Goal: Contribute content: Add original content to the website for others to see

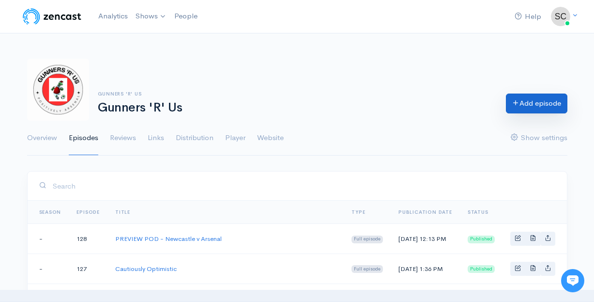
click at [527, 100] on link "Add episode" at bounding box center [536, 103] width 61 height 20
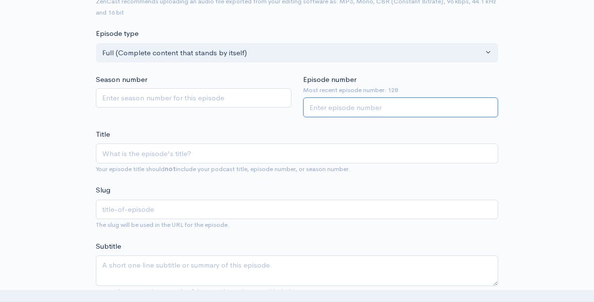
click at [380, 106] on input "Episode number" at bounding box center [401, 107] width 196 height 20
type input "129"
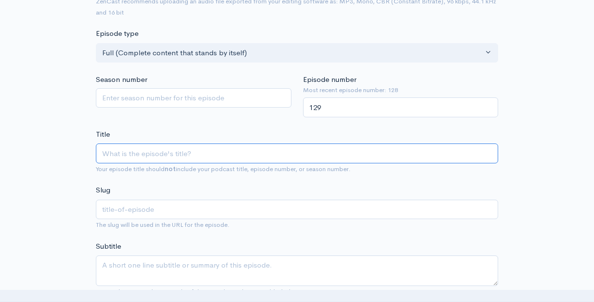
click at [221, 143] on input "Title" at bounding box center [297, 153] width 402 height 20
type input "S"
type input "s"
type input "Si"
type input "si"
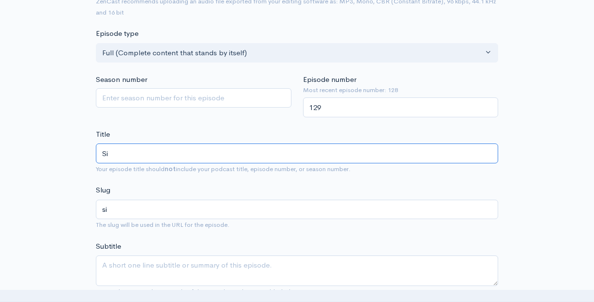
type input "Sim"
type input "sim"
type input "Simu"
type input "simu"
type input "Simul"
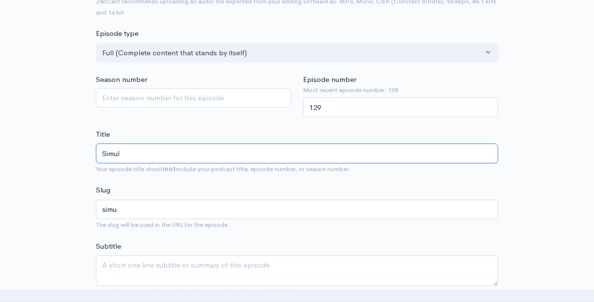
type input "simul"
type input "Simula"
type input "simula"
type input "Simulat"
type input "simulat"
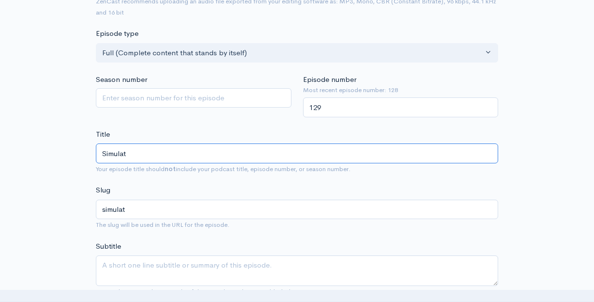
type input "Simulati"
type input "simulati"
type input "Simulatio"
type input "simulatio"
type input "Simulation"
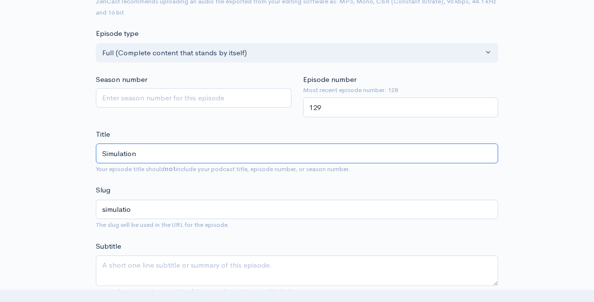
type input "simulation"
type input "Simulation L"
type input "simulation-l"
type input "Simulation Li"
type input "simulation-[PERSON_NAME]"
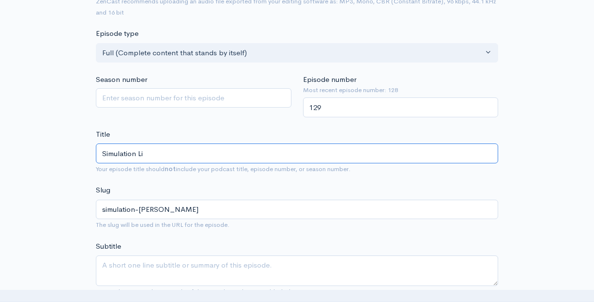
type input "Simulation Lif"
type input "simulation-lif"
type input "Simulation Lift"
type input "simulation-lift"
type input "Simulation Lift! w"
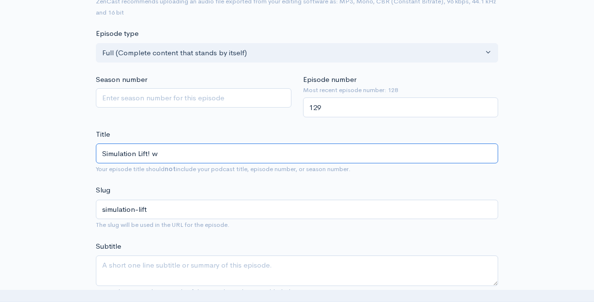
type input "simulation-lift-w"
type input "Simulation Lift!"
type input "simulation-lift"
type input "Simulation Lift! W"
type input "simulation-lift-w"
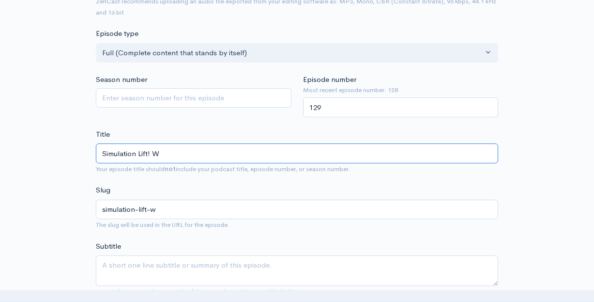
type input "Simulation Lift! We"
type input "simulation-lift-we"
type input "Simulation Lift! We w"
type input "simulation-lift-we-w"
type input "Simulation Lift! We wo"
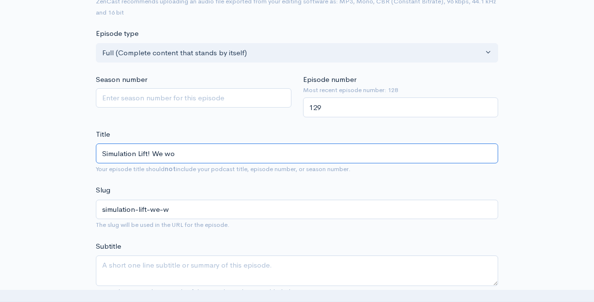
type input "simulation-lift-we-wo"
type input "Simulation Lift! We won"
type input "simulation-lift-we-won"
type input "Simulation Lift! We wo"
type input "simulation-lift-we-wo"
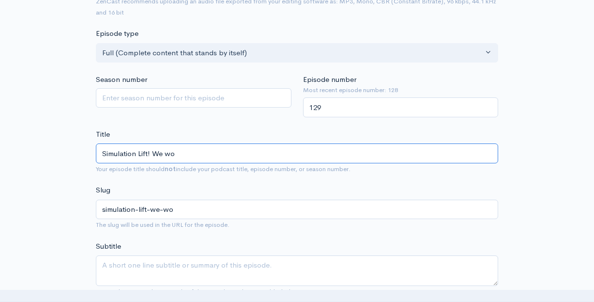
type input "Simulation Lift! We w"
type input "simulation-lift-we-w"
type input "Simulation Lift! We"
type input "simulation-lift-we"
type input "Simulation Lift! We W"
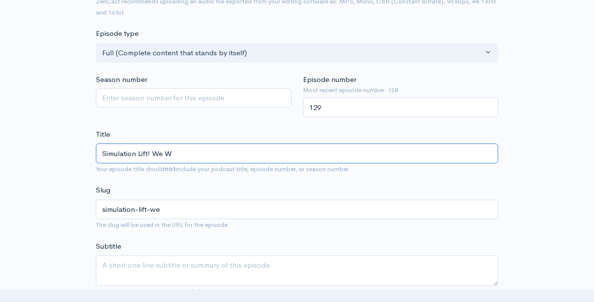
type input "simulation-lift-we-w"
type input "Simulation Lift! We Wo"
type input "simulation-lift-we-wo"
type input "Simulation Lift! We Won"
type input "simulation-lift-we-won"
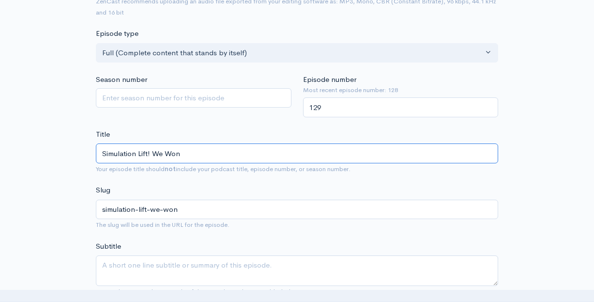
type input "Simulation Lift! We Won A"
type input "simulation-lift-we-won-a"
type input "Simulation Lift! We Won At"
type input "simulation-lift-we-won-at"
type input "Simulation Lift! We Won At S"
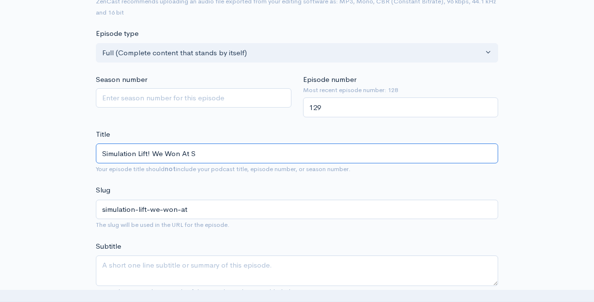
type input "simulation-lift-we-won-at-s"
type input "Simulation Lift! We Won At St"
type input "simulation-lift-we-won-at-st"
type input "Simulation Lift! We Won At [GEOGRAPHIC_DATA]"
type input "simulation-lift-we-won-at-[GEOGRAPHIC_DATA]"
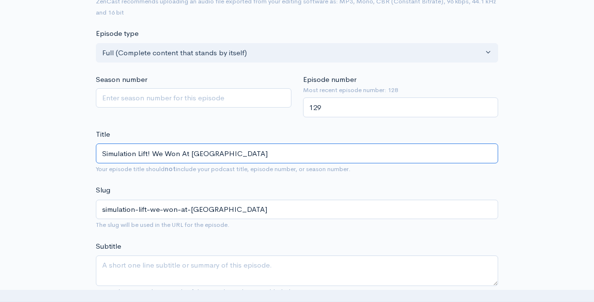
type input "Simulation Lift! We Won At [GEOGRAPHIC_DATA]"
type input "simulation-lift-we-won-at-[GEOGRAPHIC_DATA]"
type input "Simulation Lift! We Won At [GEOGRAPHIC_DATA]"
type input "simulation-lift-we-won-at-[GEOGRAPHIC_DATA]"
type input "Simulation Lift! We Won At [GEOGRAPHIC_DATA][PERSON_NAME]"
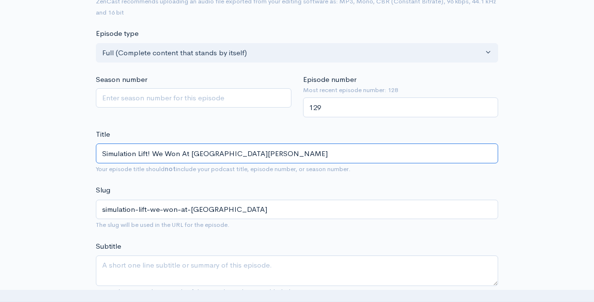
type input "simulation-lift-we-won-at-[GEOGRAPHIC_DATA][PERSON_NAME]"
type input "Simulation Lift! We Won At [GEOGRAPHIC_DATA][PERSON_NAME]"
type input "simulation-lift-we-won-at-[GEOGRAPHIC_DATA][PERSON_NAME]"
click at [146, 150] on input "Simulation Lift! We Won At [GEOGRAPHIC_DATA][PERSON_NAME]'" at bounding box center [297, 153] width 402 height 20
type input "Simulation Lifte! We Won At [GEOGRAPHIC_DATA][PERSON_NAME]'"
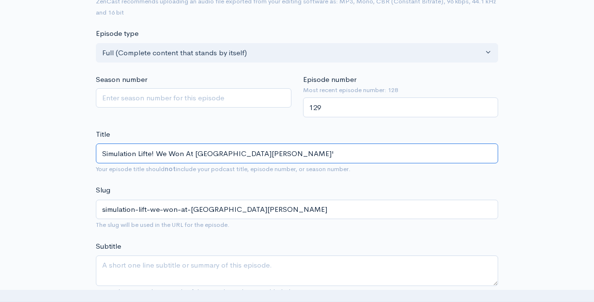
type input "simulation-lifte-we-won-at-[GEOGRAPHIC_DATA][PERSON_NAME]"
type input "Simulation Lifted! We Won At [GEOGRAPHIC_DATA][PERSON_NAME]'"
type input "simulation-lifted-we-won-at-[GEOGRAPHIC_DATA][PERSON_NAME]"
type input "Simulation Lifted! We Won At [GEOGRAPHIC_DATA][PERSON_NAME]'"
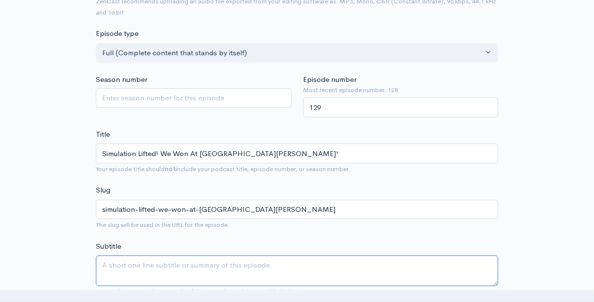
click at [202, 262] on textarea "Subtitle" at bounding box center [297, 270] width 402 height 30
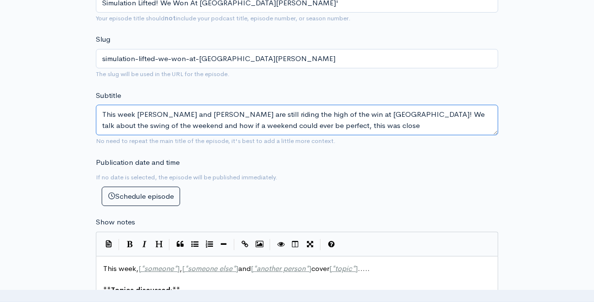
scroll to position [337, 0]
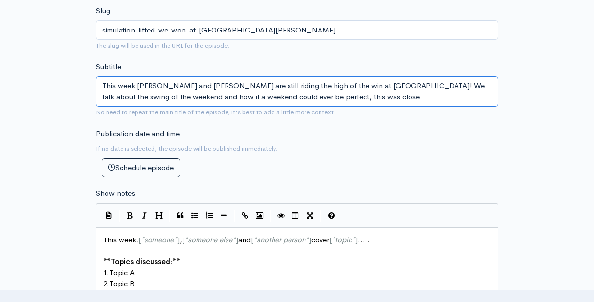
drag, startPoint x: 101, startPoint y: 82, endPoint x: 213, endPoint y: 139, distance: 126.2
click at [213, 139] on form "Audio file Choose file 0 ZenCast recommends uploading an audio file exported fr…" at bounding box center [297, 242] width 402 height 928
type textarea "This week [PERSON_NAME] and [PERSON_NAME] are still riding the high of the win …"
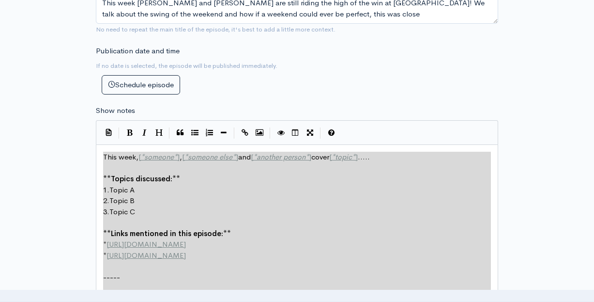
scroll to position [0, 0]
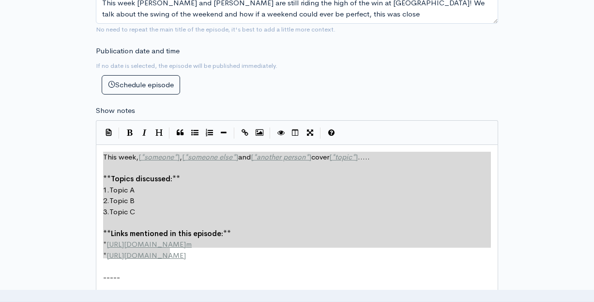
type textarea "This week, [*someone*], [*someone else*] and [*another person*] cover [*topic*]…"
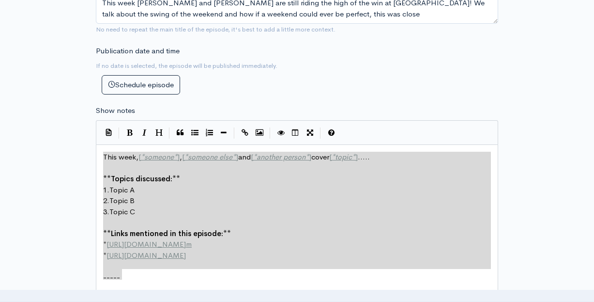
drag, startPoint x: 103, startPoint y: 231, endPoint x: 165, endPoint y: 268, distance: 72.5
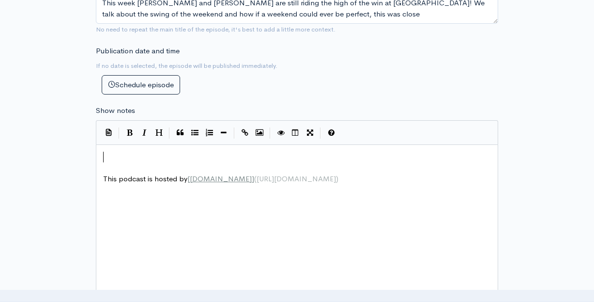
paste textarea ")"
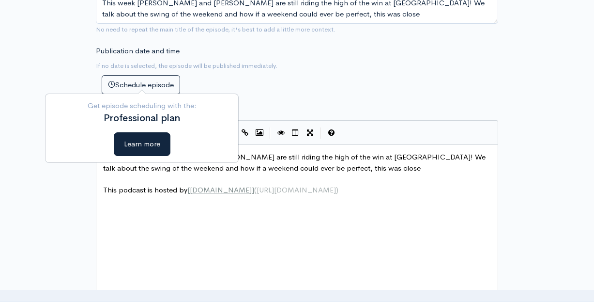
click at [254, 221] on div "x This week [PERSON_NAME] and [PERSON_NAME] are still riding the high of the wi…" at bounding box center [309, 234] width 416 height 169
type textarea "[DOMAIN_NAME]]([URL][DOMAIN_NAME])"
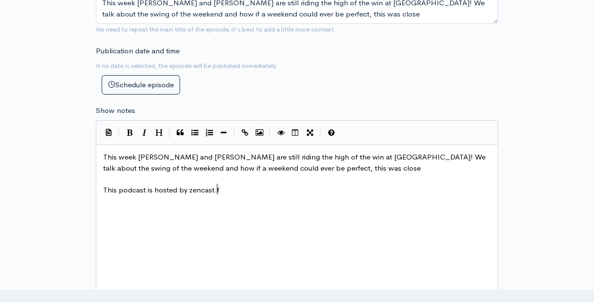
type textarea "[DOMAIN_NAME]"
type textarea "SEATGEEK promo codeL"
type textarea ": TBAWRESTLING for $20 off your first purchase"
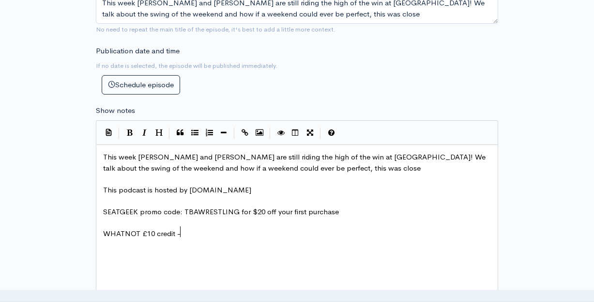
type textarea "WHATNOT £10 credit -"
click at [445, 79] on div "Publication date and time If no date is selected, the episode will be published…" at bounding box center [297, 69] width 414 height 49
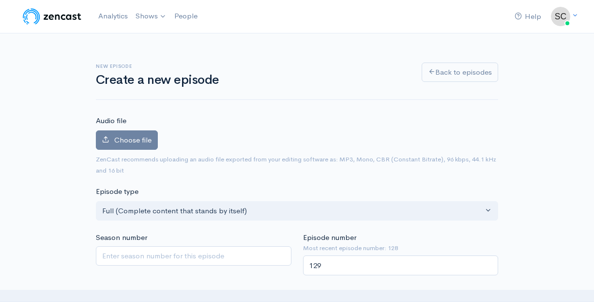
scroll to position [0, 0]
click at [151, 153] on span "ZenCast recommends uploading an audio file exported from your editing software …" at bounding box center [297, 164] width 402 height 22
click at [151, 147] on label "Choose file" at bounding box center [127, 140] width 62 height 20
click at [0, 0] on input "Choose file" at bounding box center [0, 0] width 0 height 0
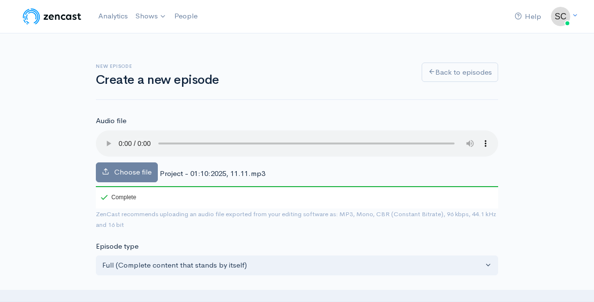
click at [120, 133] on audio at bounding box center [297, 143] width 402 height 26
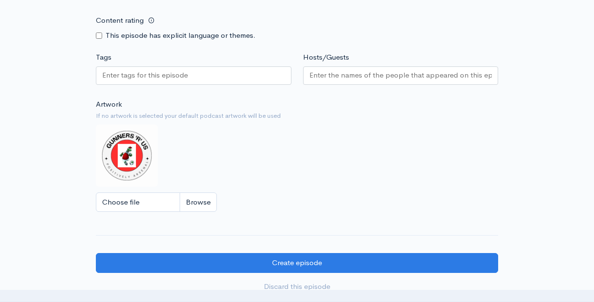
scroll to position [750, 0]
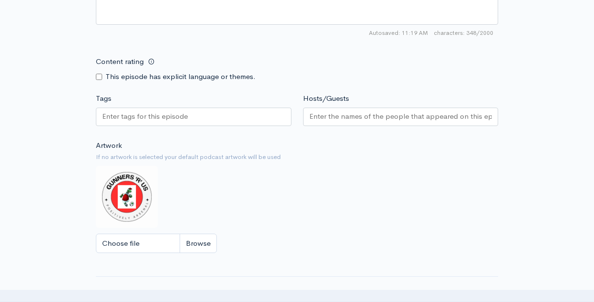
click at [343, 109] on div at bounding box center [401, 118] width 196 height 22
click at [346, 111] on input "Hosts/Guests" at bounding box center [400, 116] width 183 height 11
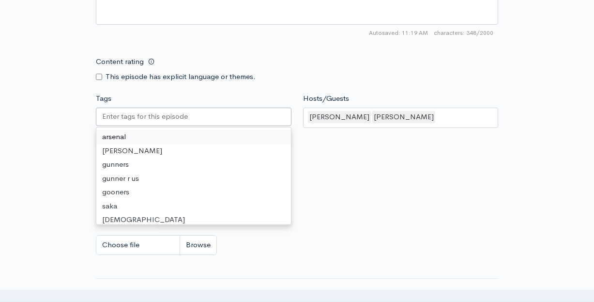
click at [179, 111] on input "Tags" at bounding box center [145, 116] width 87 height 11
